Goal: Find specific page/section: Find specific page/section

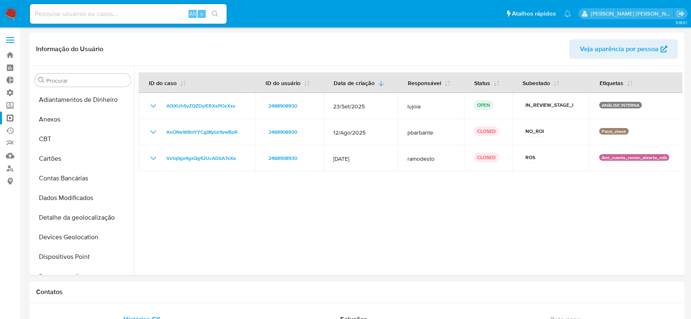
select select "10"
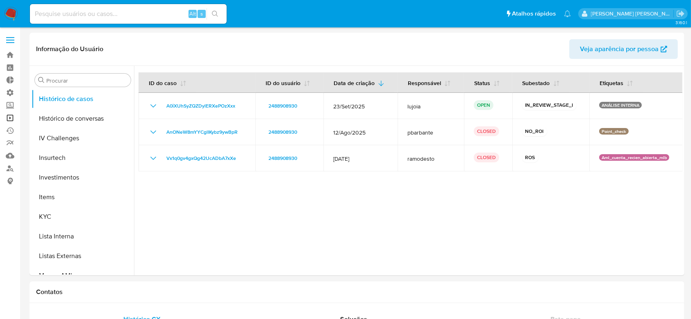
click at [15, 116] on link "Operações em massa" at bounding box center [48, 118] width 97 height 13
